Goal: Transaction & Acquisition: Purchase product/service

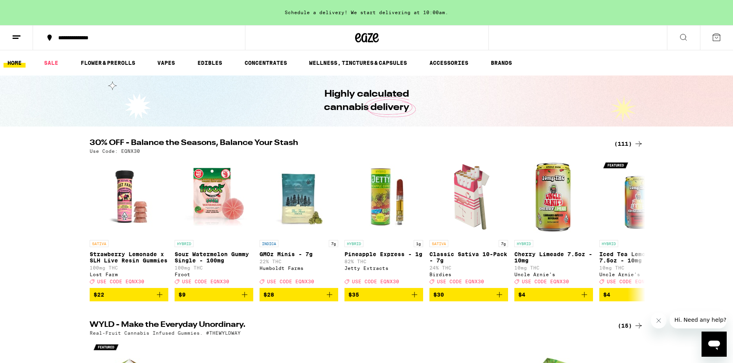
click at [624, 143] on div "(111)" at bounding box center [628, 143] width 29 height 9
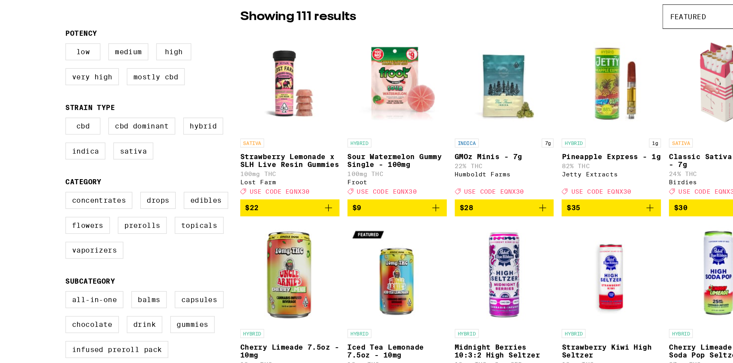
scroll to position [35, 0]
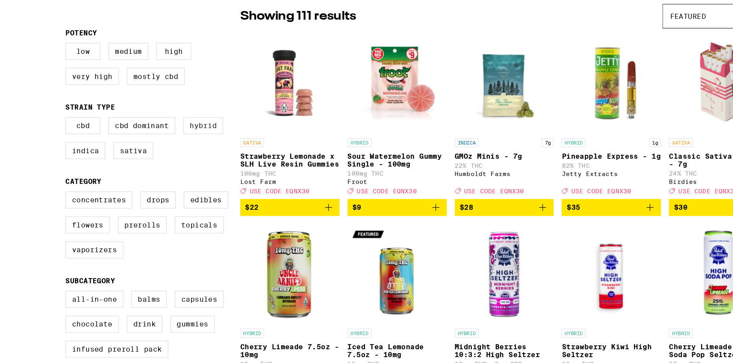
click at [199, 177] on label "Hybrid" at bounding box center [197, 175] width 31 height 13
click at [92, 171] on input "Hybrid" at bounding box center [91, 171] width 0 height 0
checkbox input "true"
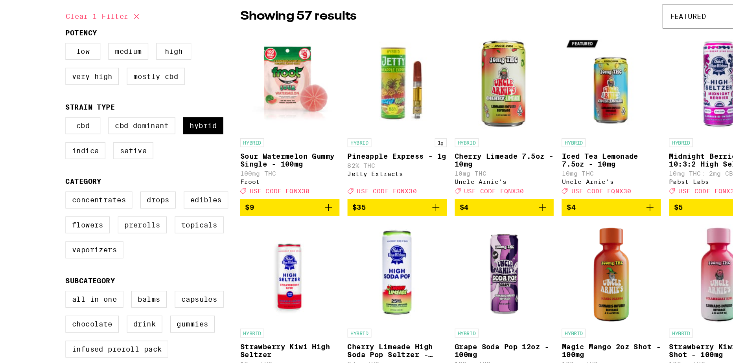
click at [157, 261] on label "Prerolls" at bounding box center [150, 254] width 39 height 13
click at [92, 230] on input "Prerolls" at bounding box center [91, 229] width 0 height 0
checkbox input "true"
